Goal: Find specific page/section: Find specific page/section

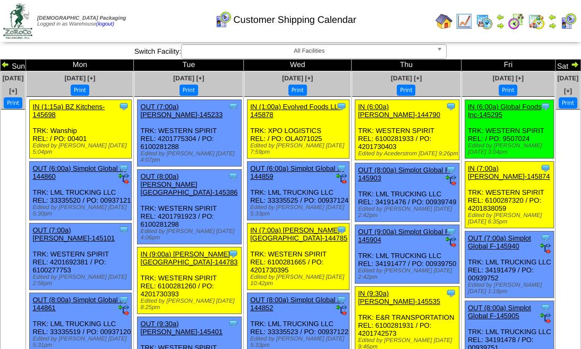
click at [571, 66] on img at bounding box center [575, 64] width 9 height 9
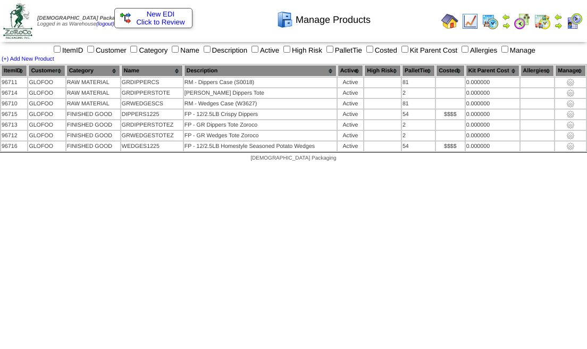
click at [21, 11] on img at bounding box center [17, 21] width 29 height 36
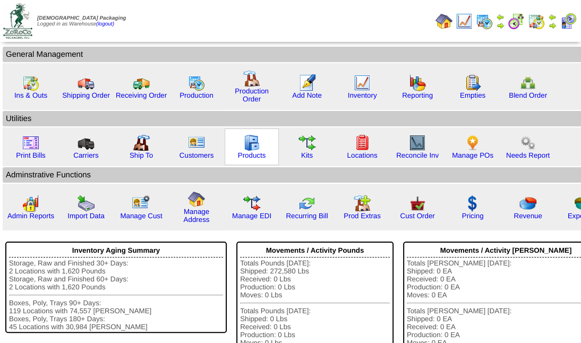
click at [253, 149] on img at bounding box center [251, 142] width 17 height 17
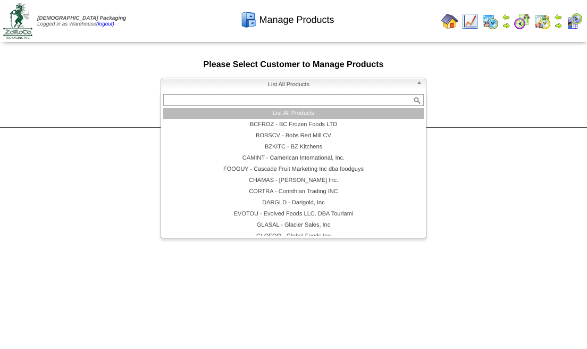
click at [420, 80] on b at bounding box center [421, 85] width 10 height 14
click at [344, 115] on li "List All Products" at bounding box center [293, 113] width 260 height 11
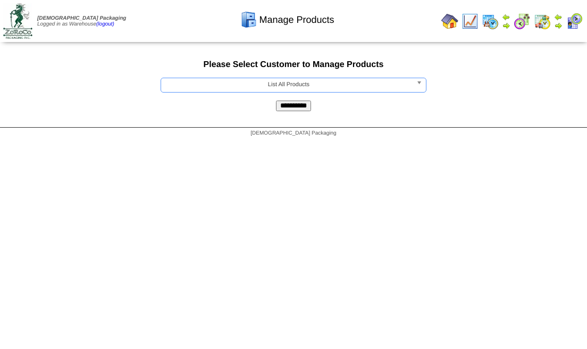
click at [299, 107] on input "**********" at bounding box center [293, 105] width 35 height 11
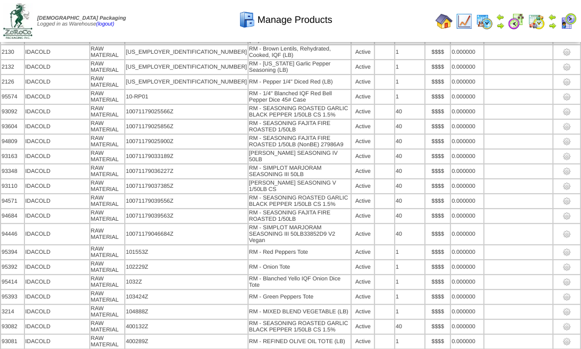
scroll to position [7179, 0]
